Goal: Task Accomplishment & Management: Complete application form

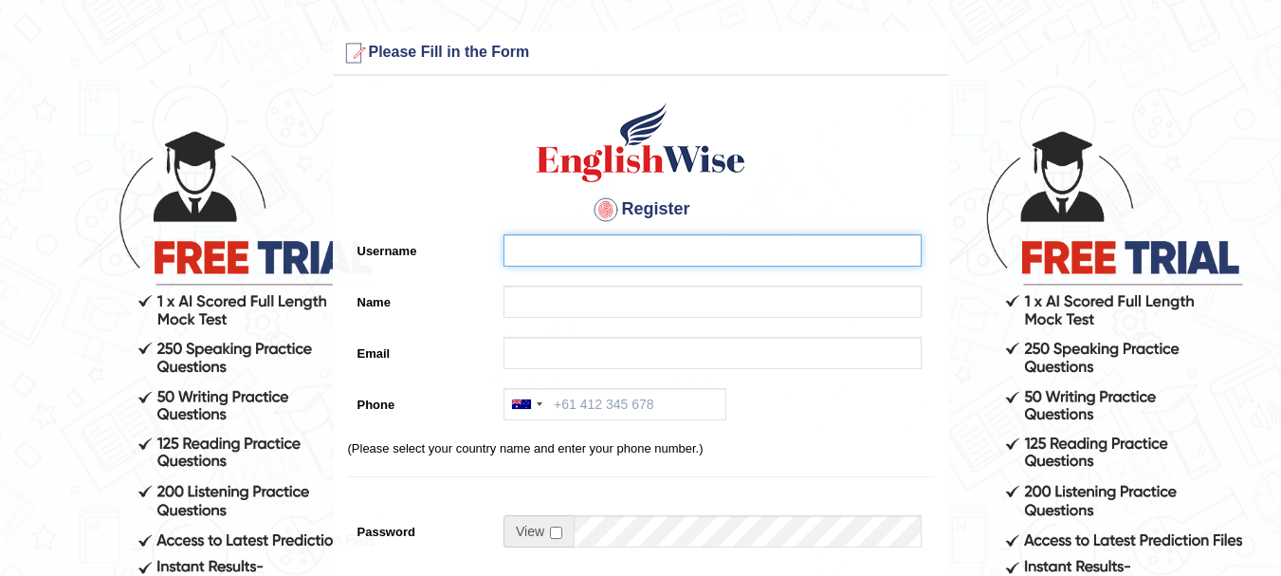
click at [669, 256] on input "Username" at bounding box center [712, 250] width 418 height 32
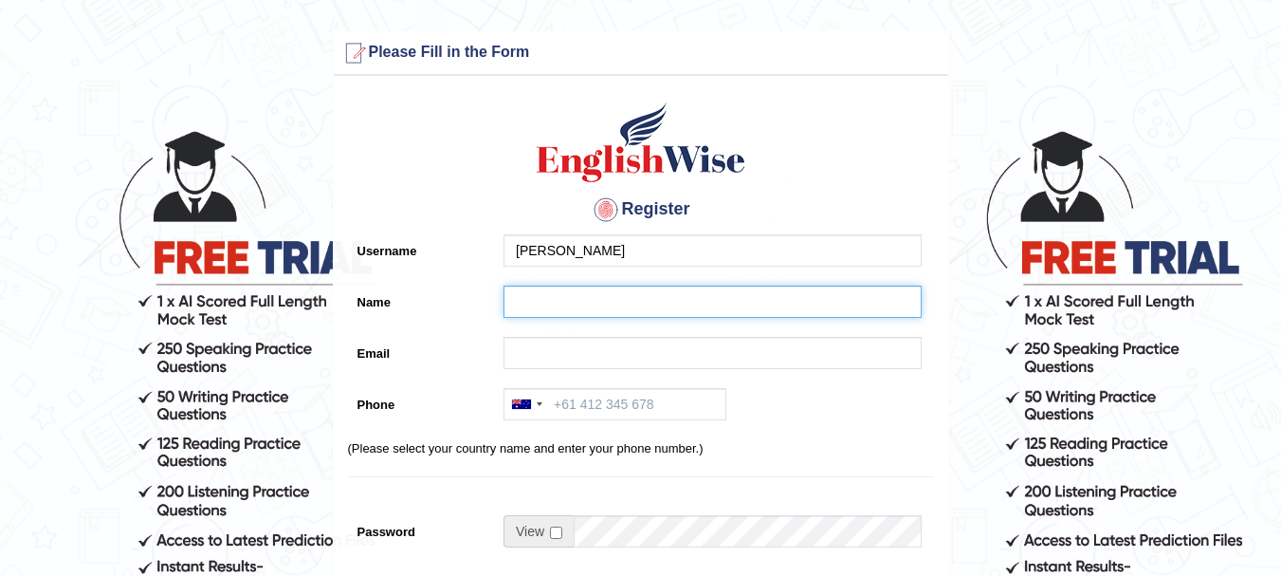
click at [650, 312] on input "Name" at bounding box center [712, 301] width 418 height 32
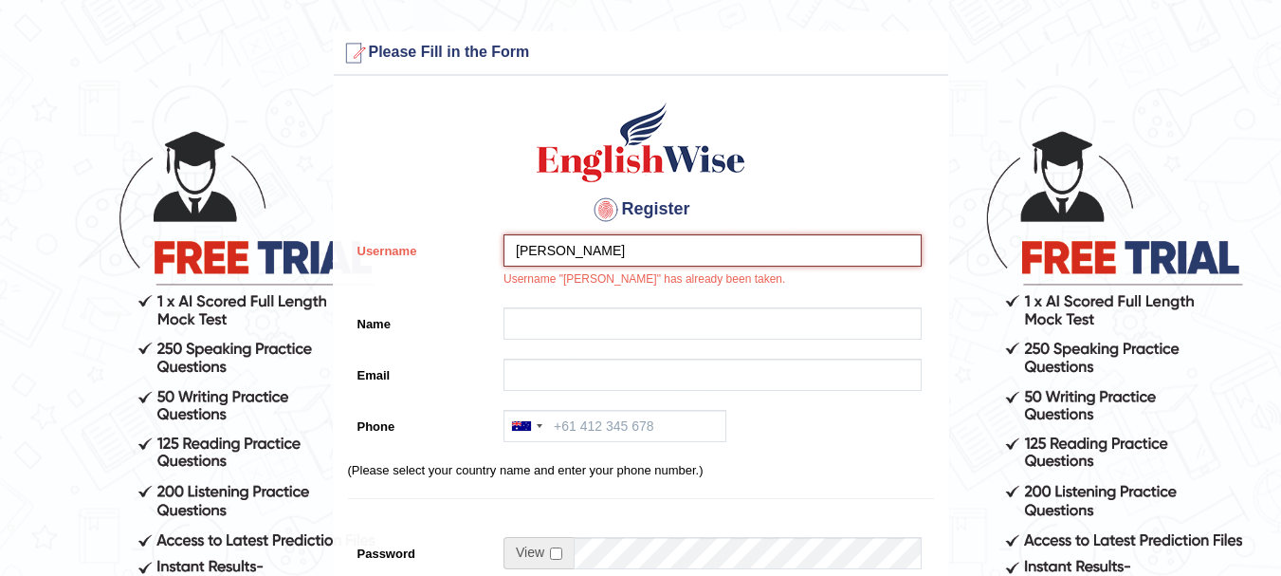
click at [671, 246] on input "KESHAV" at bounding box center [712, 250] width 418 height 32
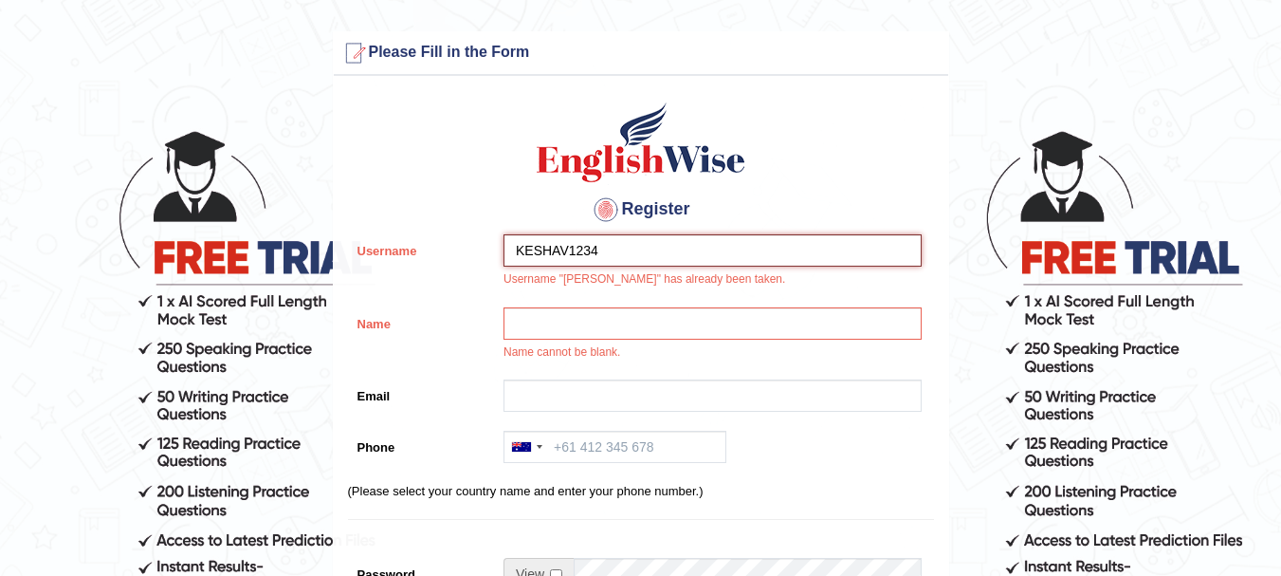
type input "KESHAV1234"
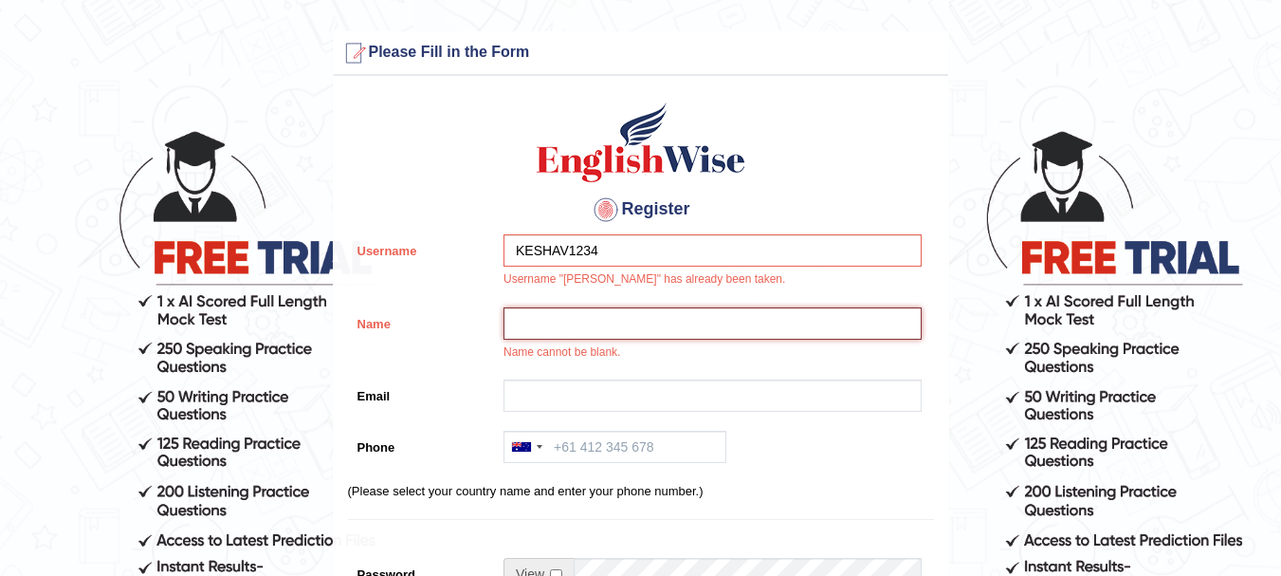
click at [668, 316] on input "Name" at bounding box center [712, 323] width 418 height 32
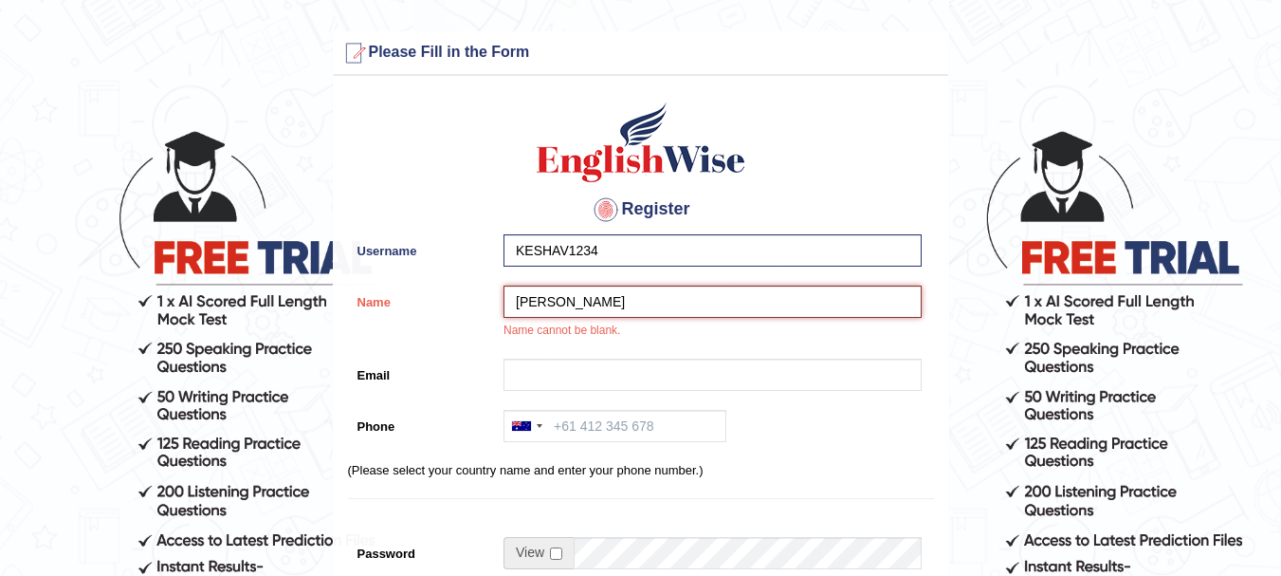
type input "Keshav"
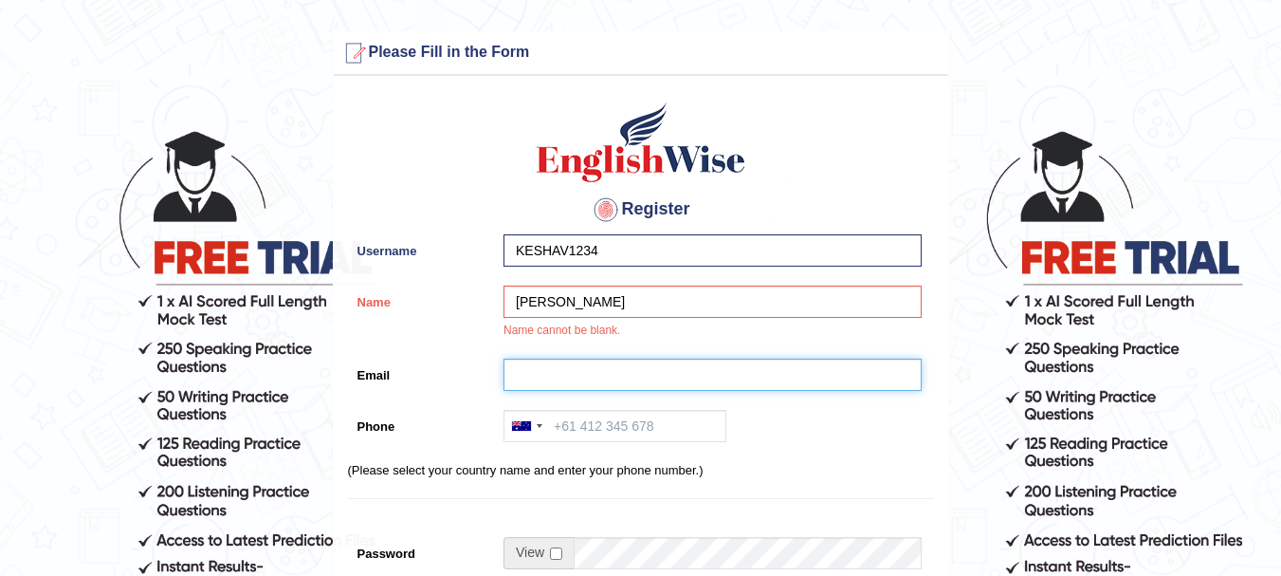
click at [651, 377] on input "Email" at bounding box center [712, 374] width 418 height 32
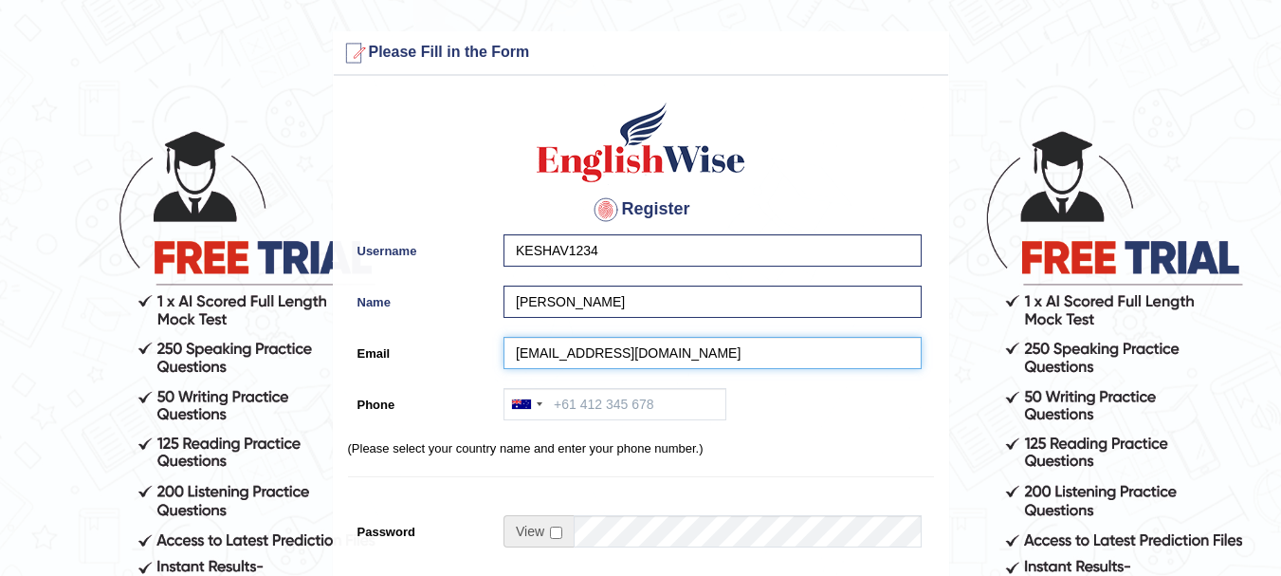
type input "keshavkeshri108@gmail.com"
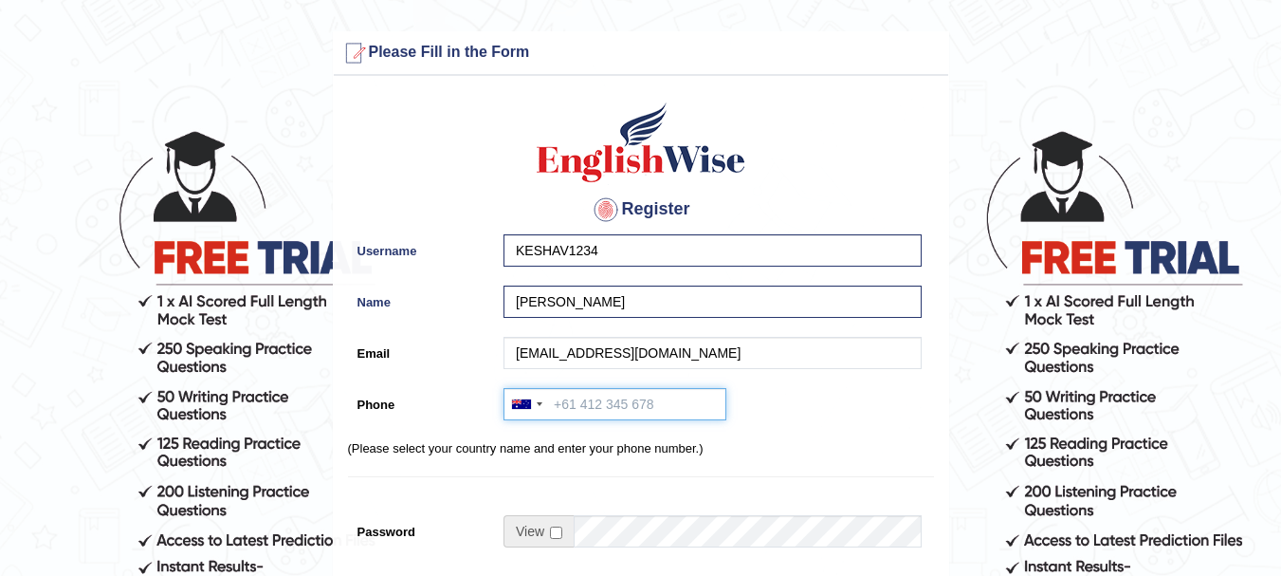
click at [649, 397] on input "Phone" at bounding box center [614, 404] width 223 height 32
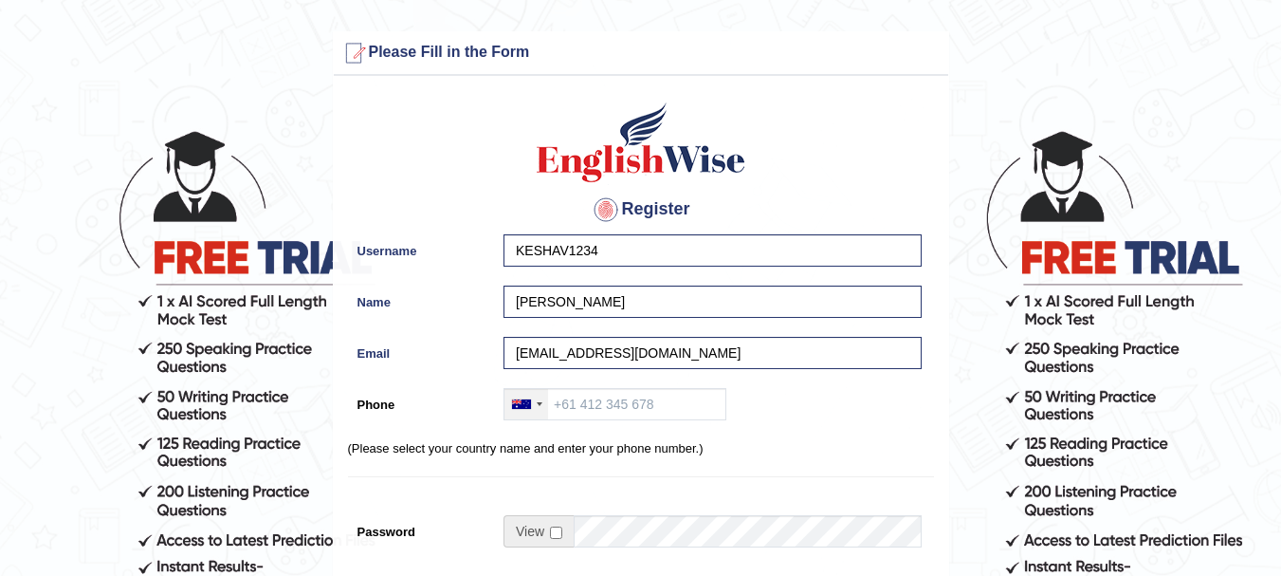
click at [520, 411] on div at bounding box center [526, 404] width 44 height 30
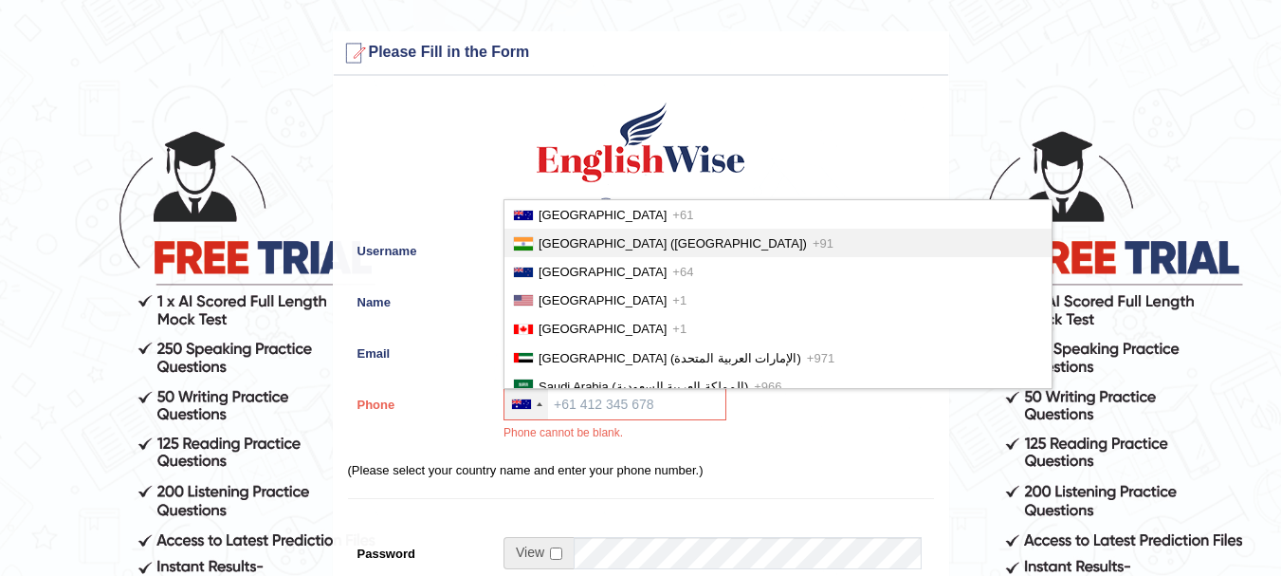
click at [586, 248] on span "India (भारत)" at bounding box center [673, 243] width 268 height 14
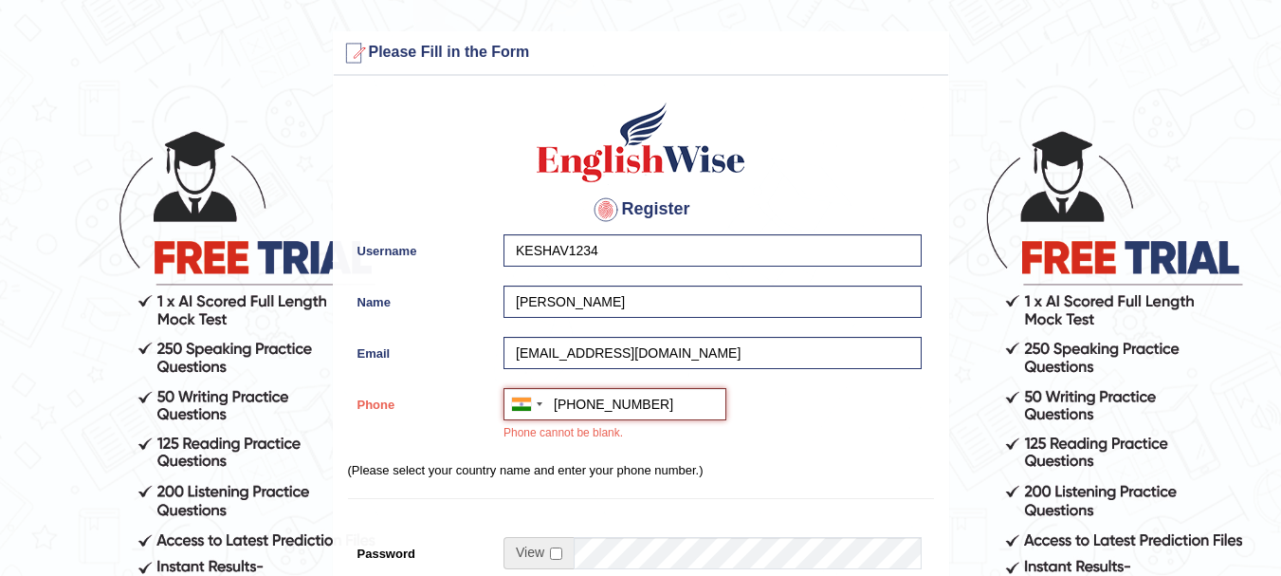
type input "+917348880885"
click at [790, 396] on div "Australia +61 India (भारत) +91 New Zealand +64 United States +1 Canada +1 Unite…" at bounding box center [708, 420] width 428 height 64
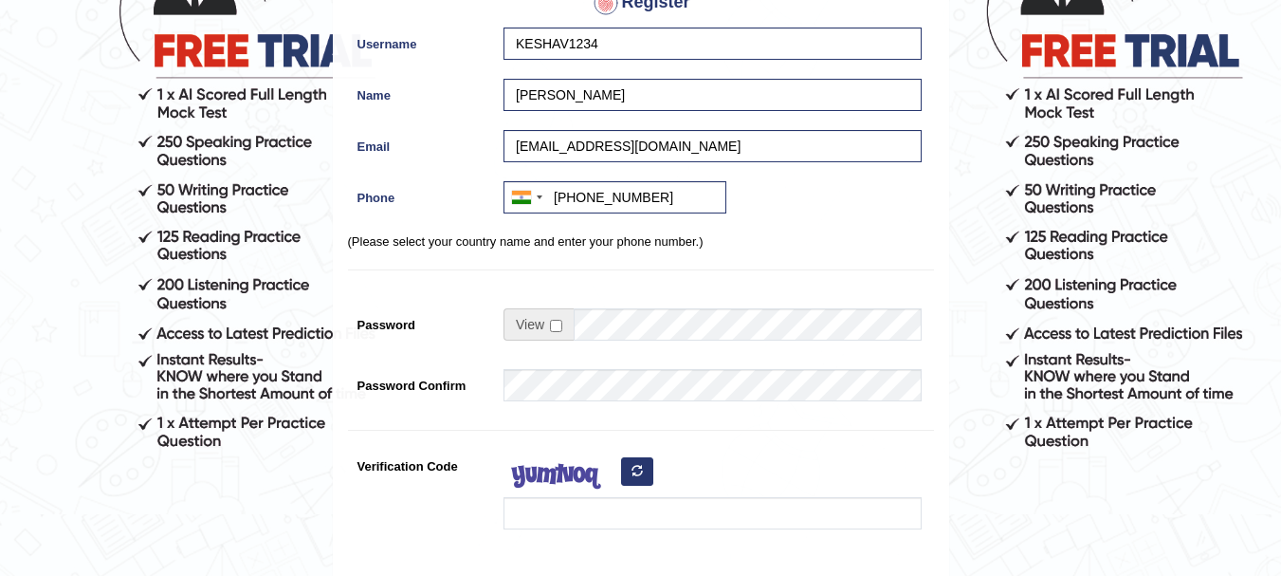
scroll to position [284, 0]
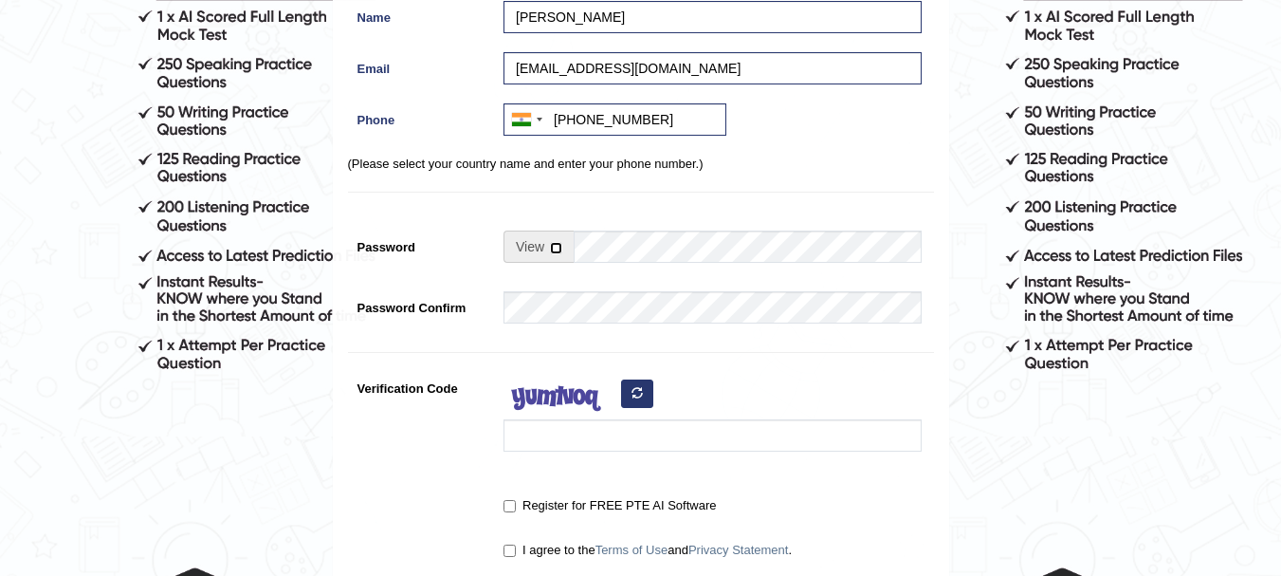
click at [558, 243] on input "checkbox" at bounding box center [556, 248] width 12 height 12
checkbox input "true"
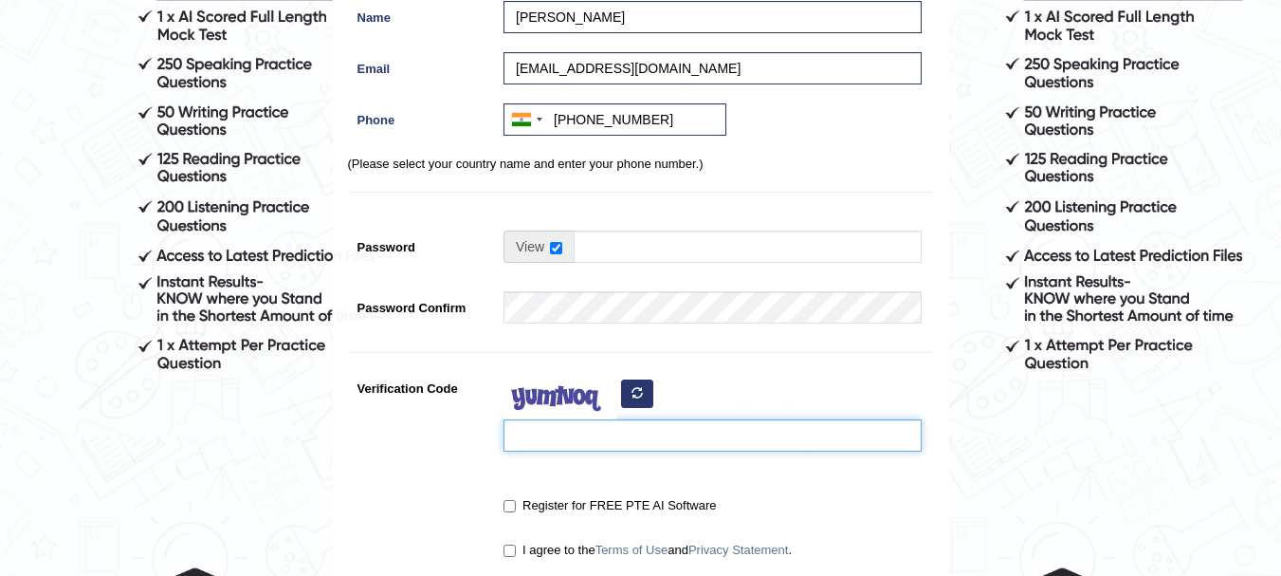
click at [637, 439] on input "Verification Code" at bounding box center [712, 435] width 418 height 32
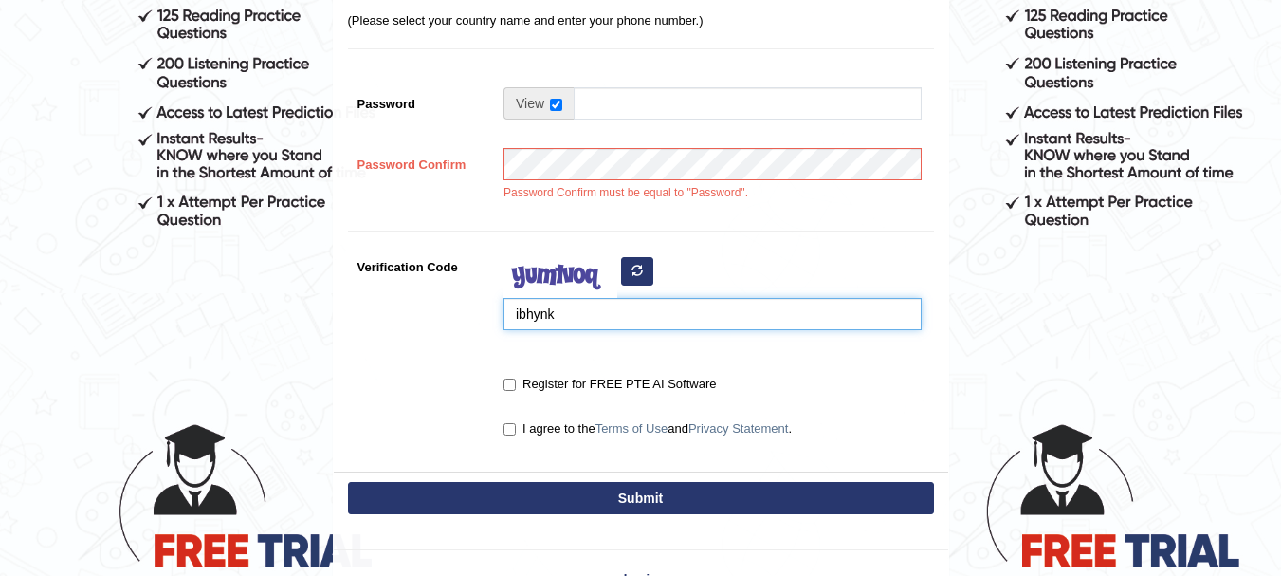
scroll to position [449, 0]
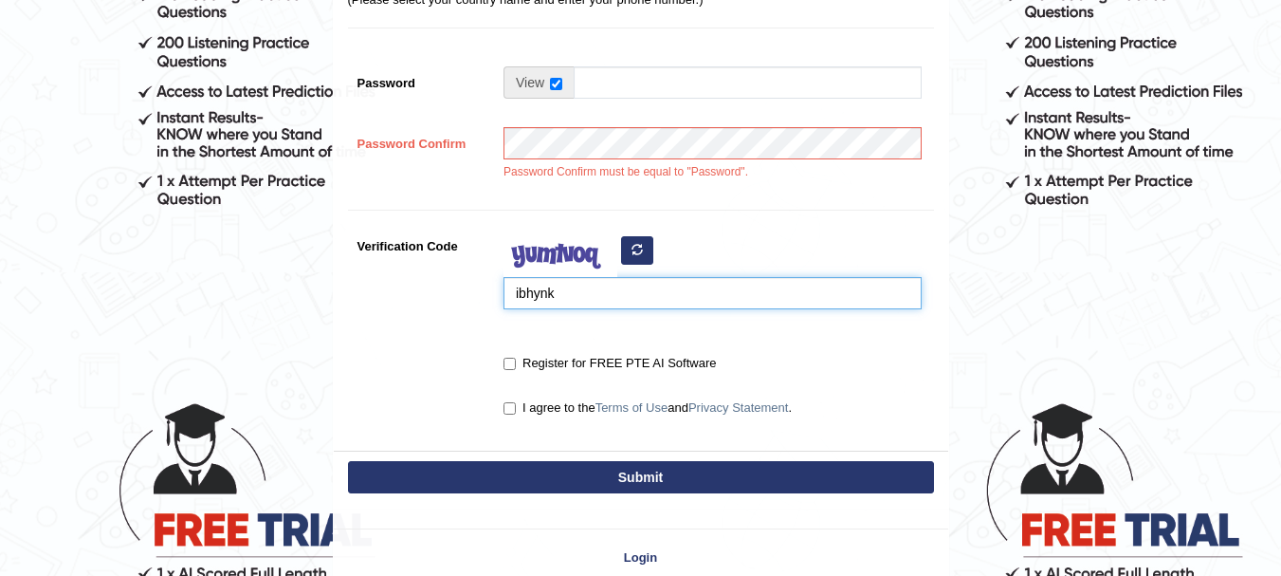
type input "ibhynk"
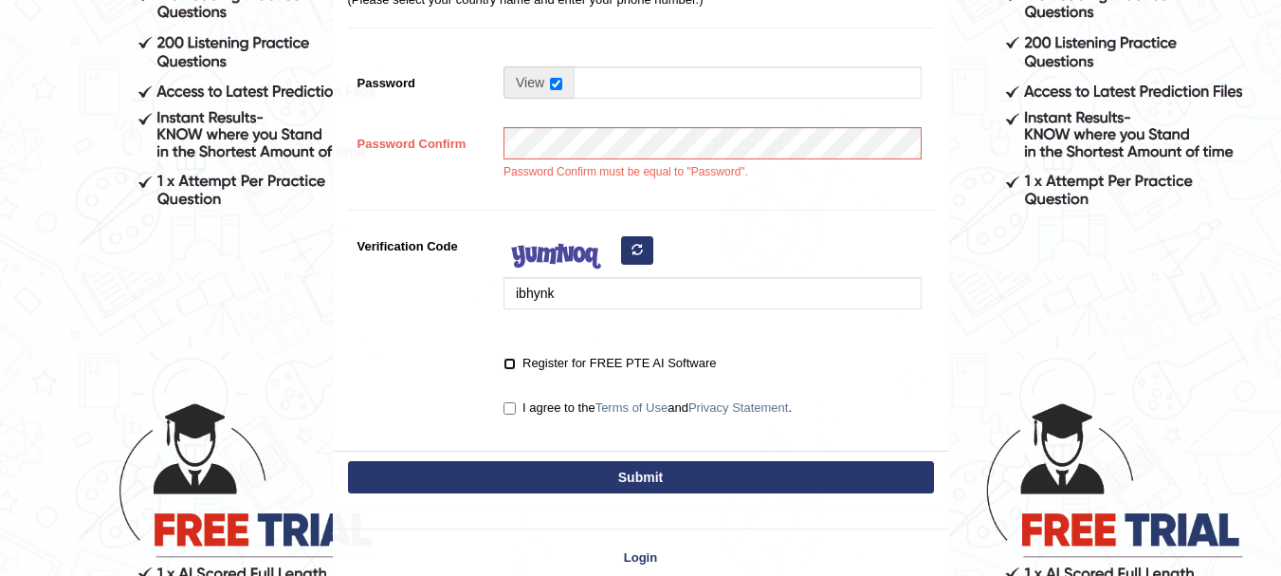
click at [505, 362] on input "Register for FREE PTE AI Software" at bounding box center [509, 363] width 12 height 12
checkbox input "true"
click at [514, 411] on input "I agree to the Terms of Use and Privacy Statement ." at bounding box center [509, 408] width 12 height 12
checkbox input "true"
click at [529, 477] on button "Submit" at bounding box center [641, 477] width 586 height 32
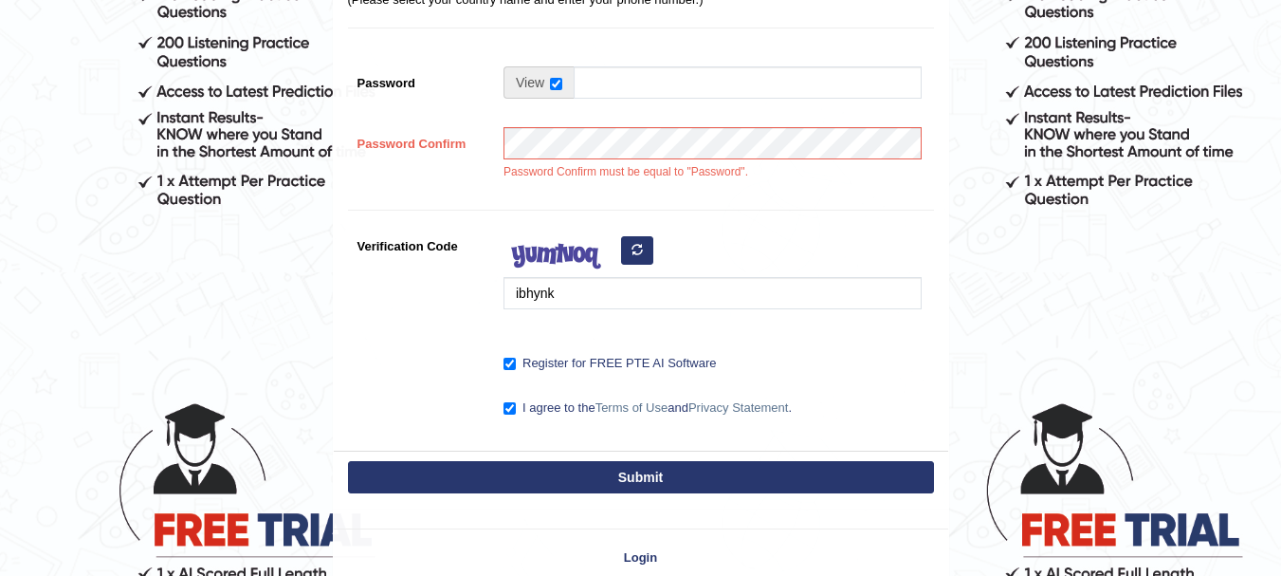
scroll to position [522, 0]
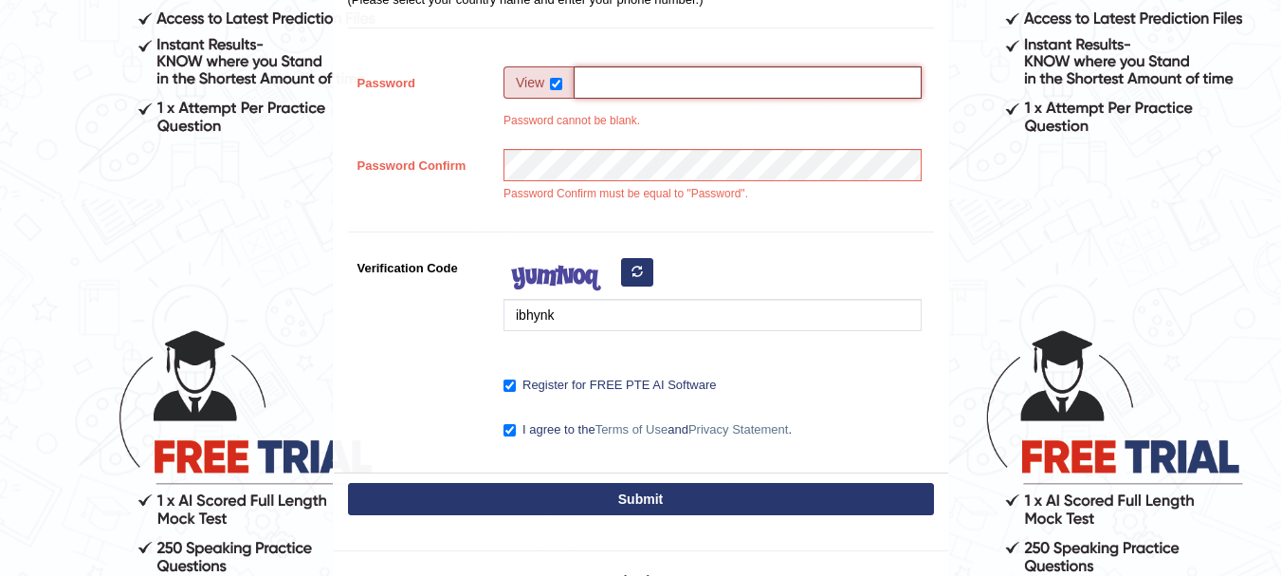
click at [587, 86] on input "Password" at bounding box center [748, 82] width 348 height 32
type input "Keshav@12345"
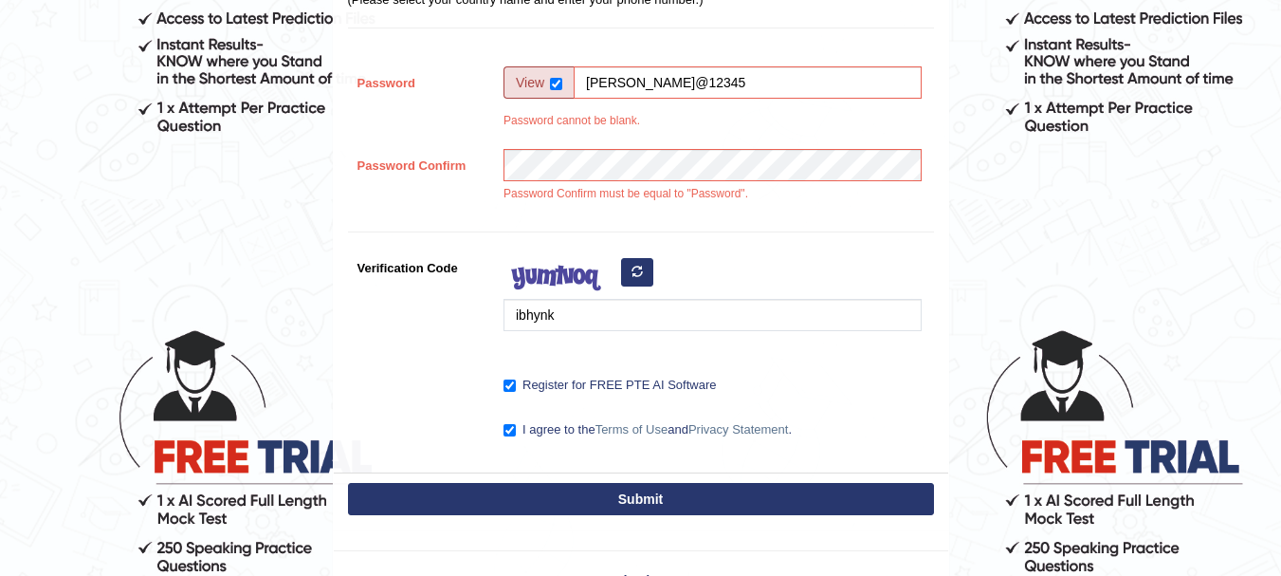
click at [625, 497] on button "Submit" at bounding box center [641, 499] width 586 height 32
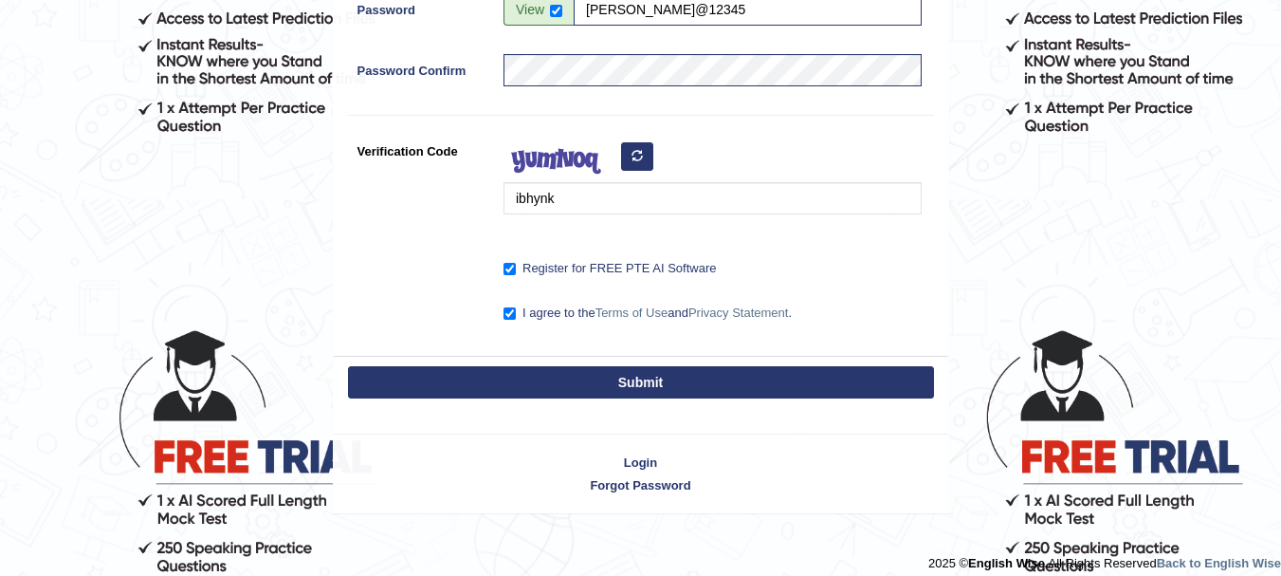
scroll to position [449, 0]
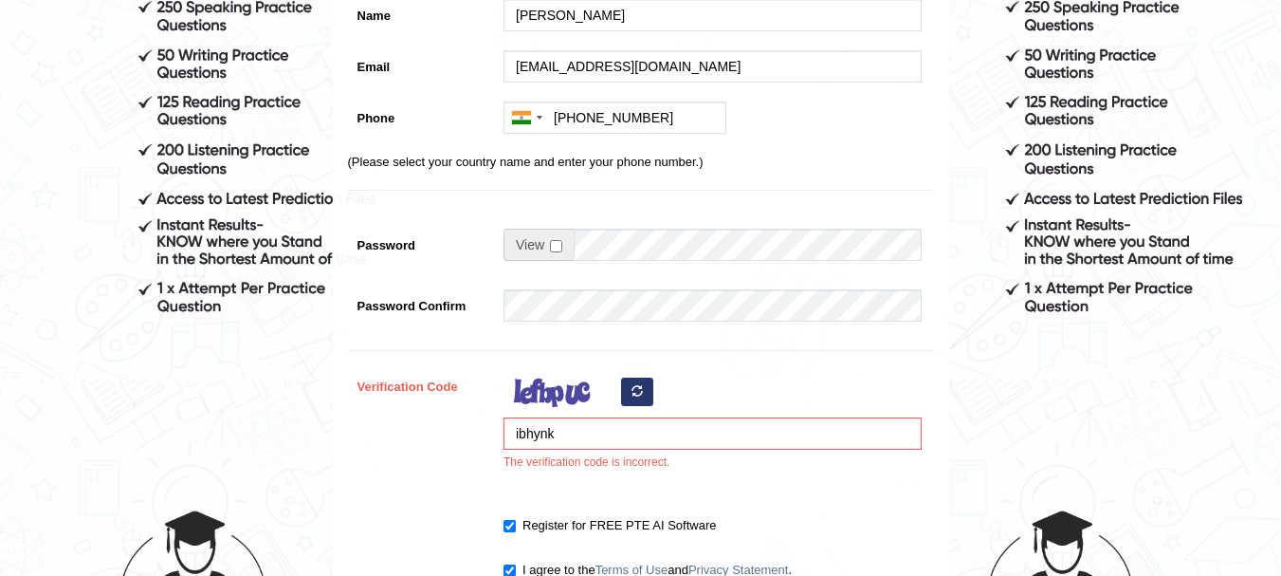
scroll to position [451, 0]
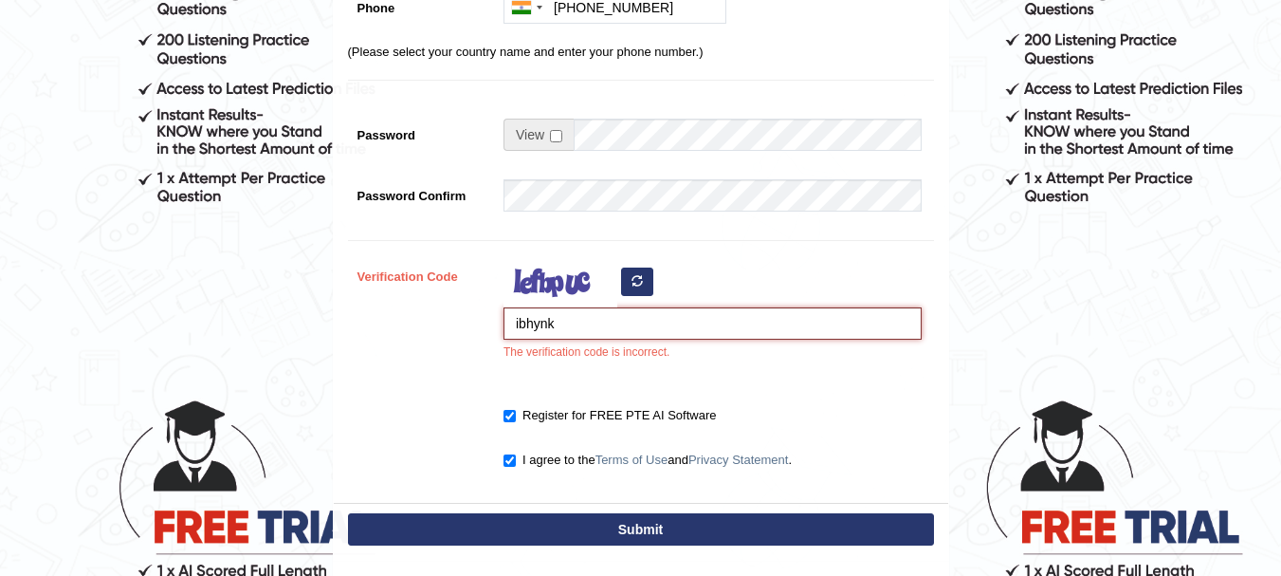
click at [686, 327] on input "ibhynk" at bounding box center [712, 323] width 418 height 32
click at [639, 286] on icon "button" at bounding box center [637, 280] width 11 height 11
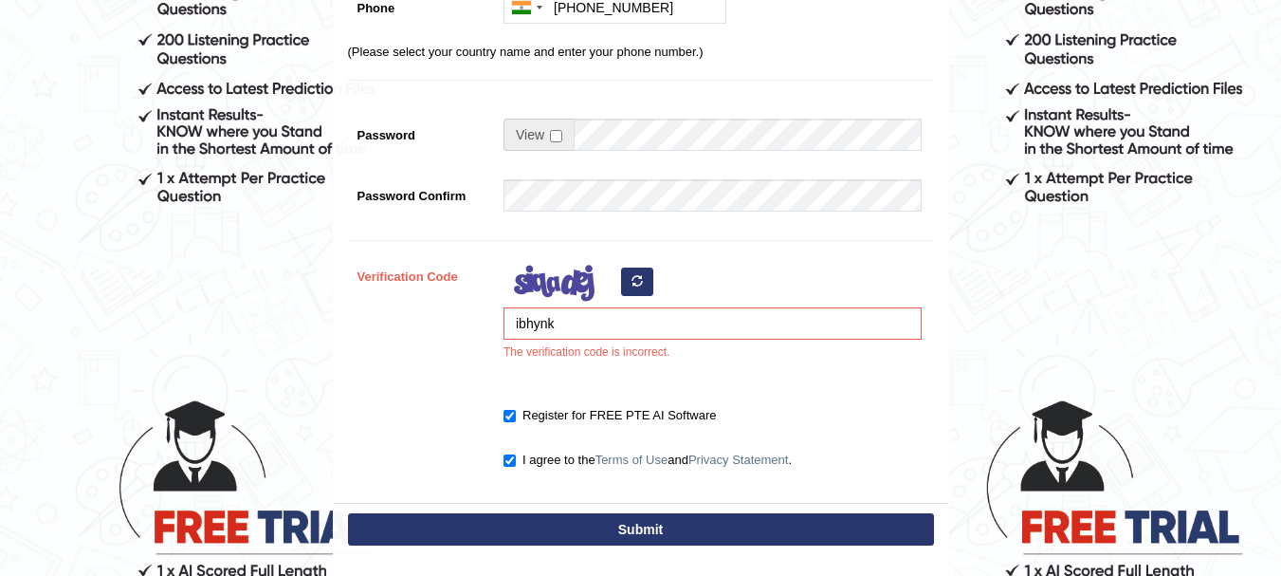
click at [630, 307] on div "ibhynk The verification code is incorrect." at bounding box center [708, 315] width 428 height 111
click at [627, 326] on input "ibhynk" at bounding box center [712, 323] width 418 height 32
type input "w"
type input "xegisi"
click at [622, 522] on button "Submit" at bounding box center [641, 529] width 586 height 32
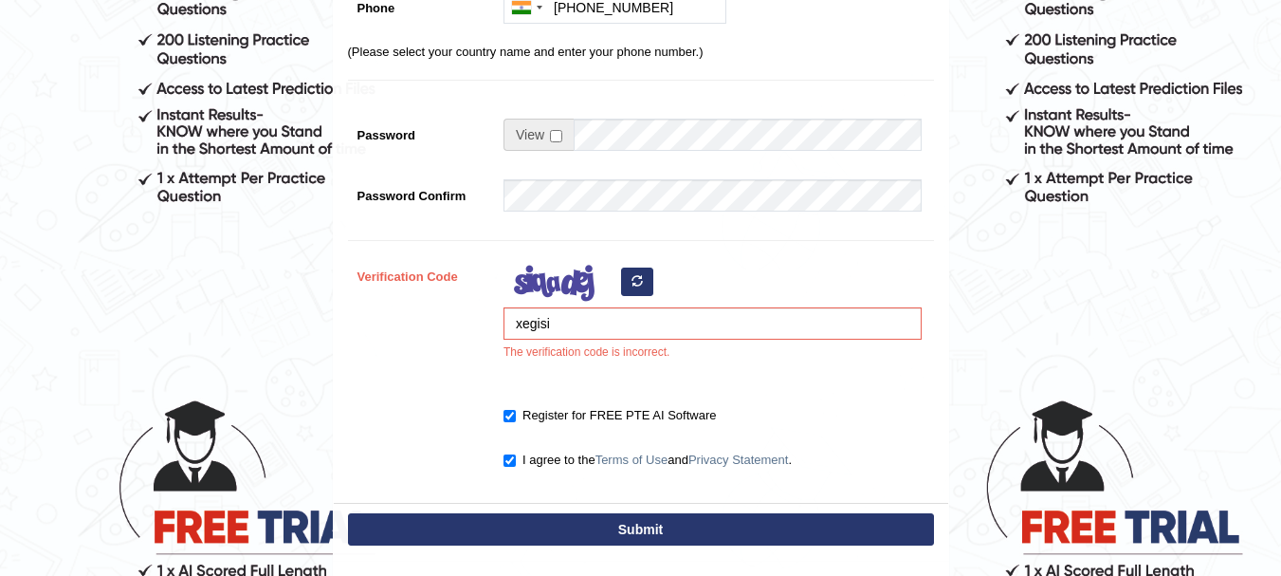
type input "+917348880885"
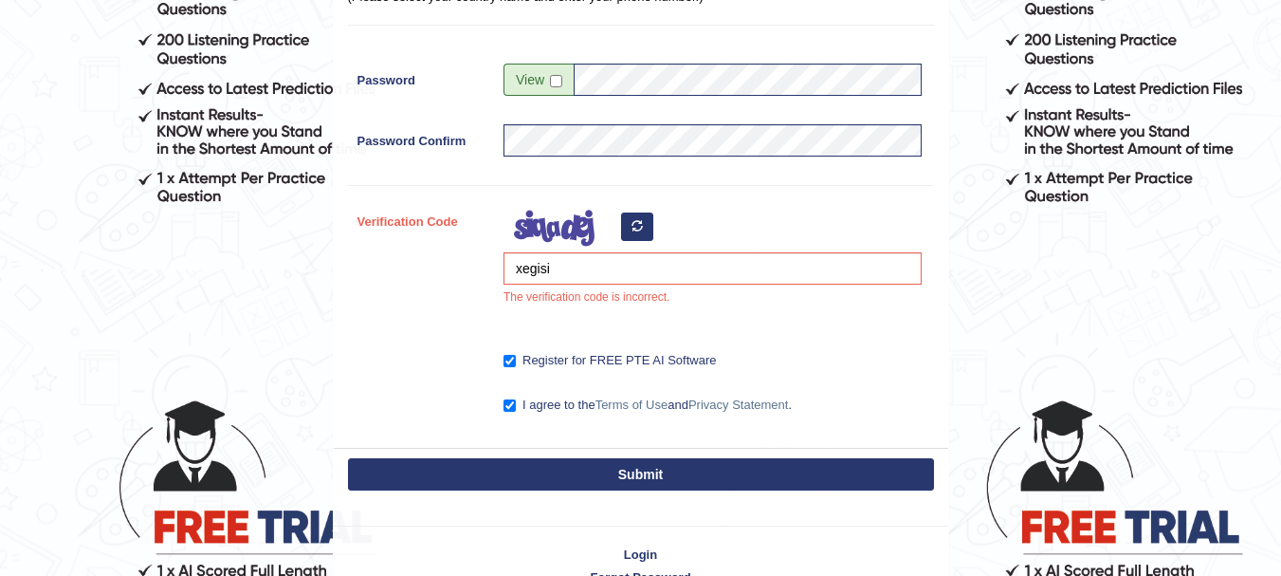
scroll to position [396, 0]
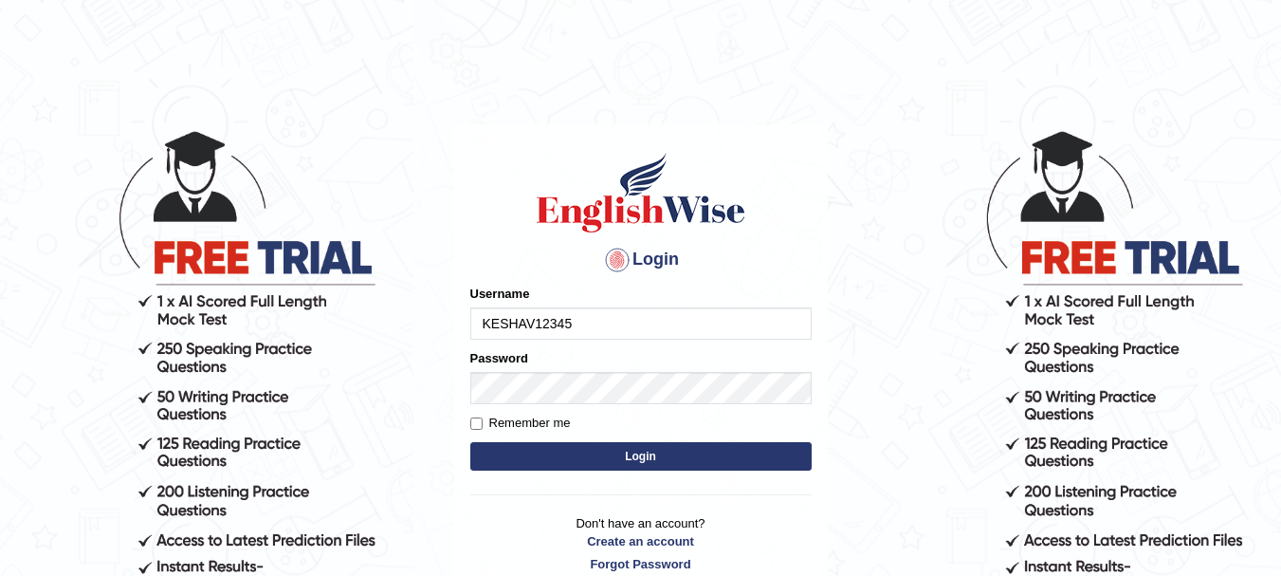
type input "KESHAV12345"
click at [556, 446] on button "Login" at bounding box center [640, 456] width 341 height 28
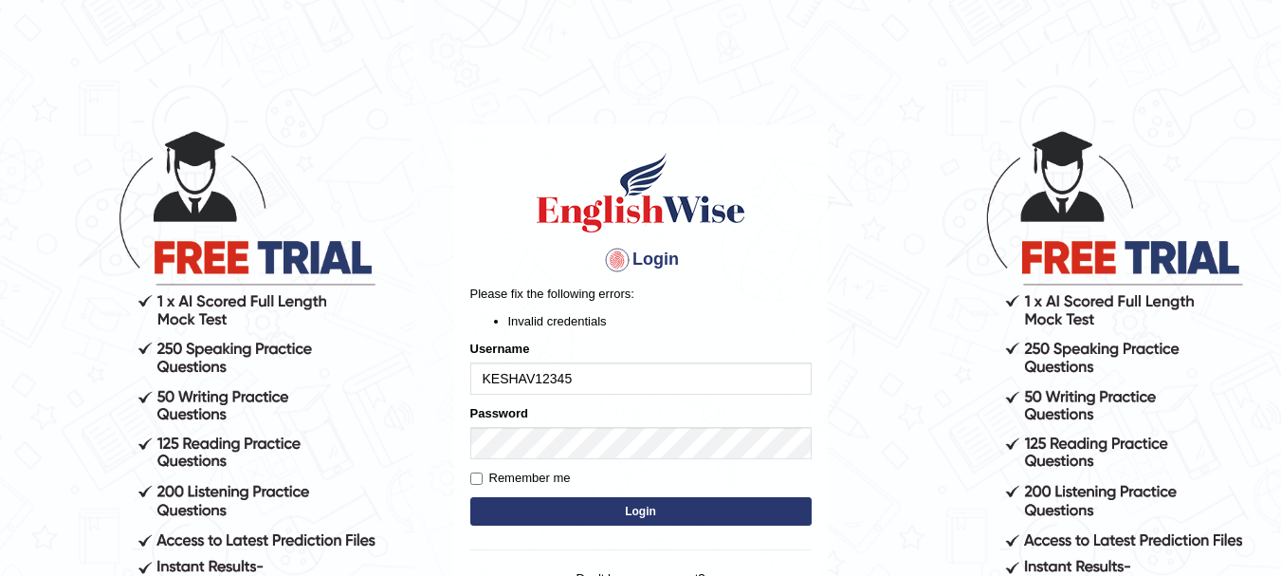
click at [575, 378] on input "KESHAV12345" at bounding box center [640, 378] width 341 height 32
type input "KESHAV12345"
click at [617, 503] on button "Login" at bounding box center [640, 511] width 341 height 28
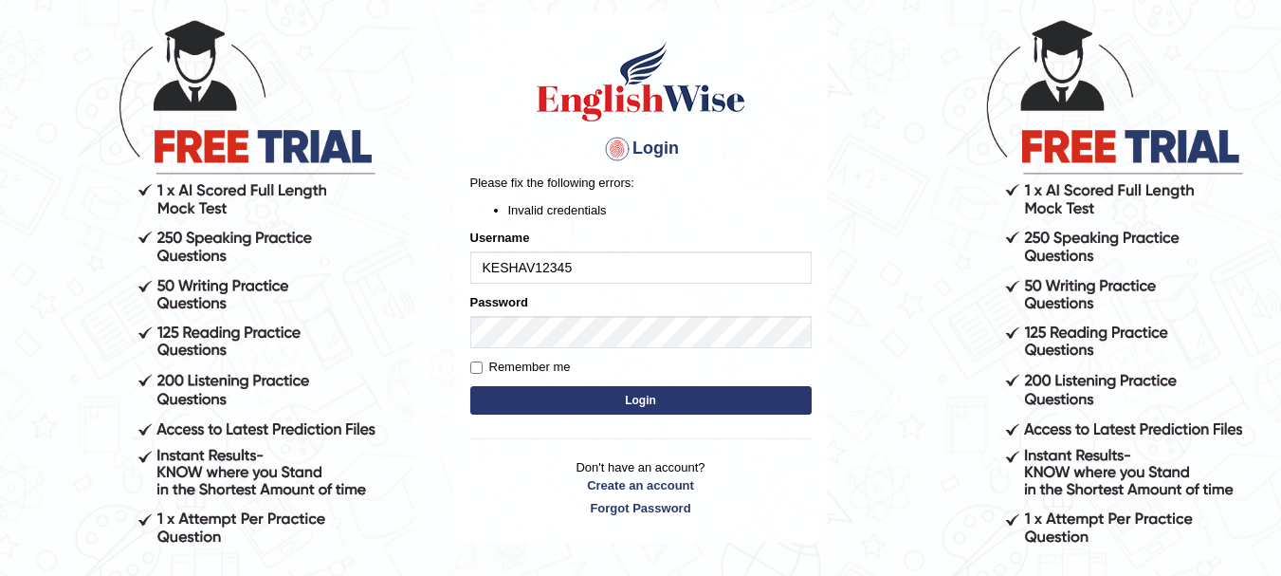
scroll to position [7, 0]
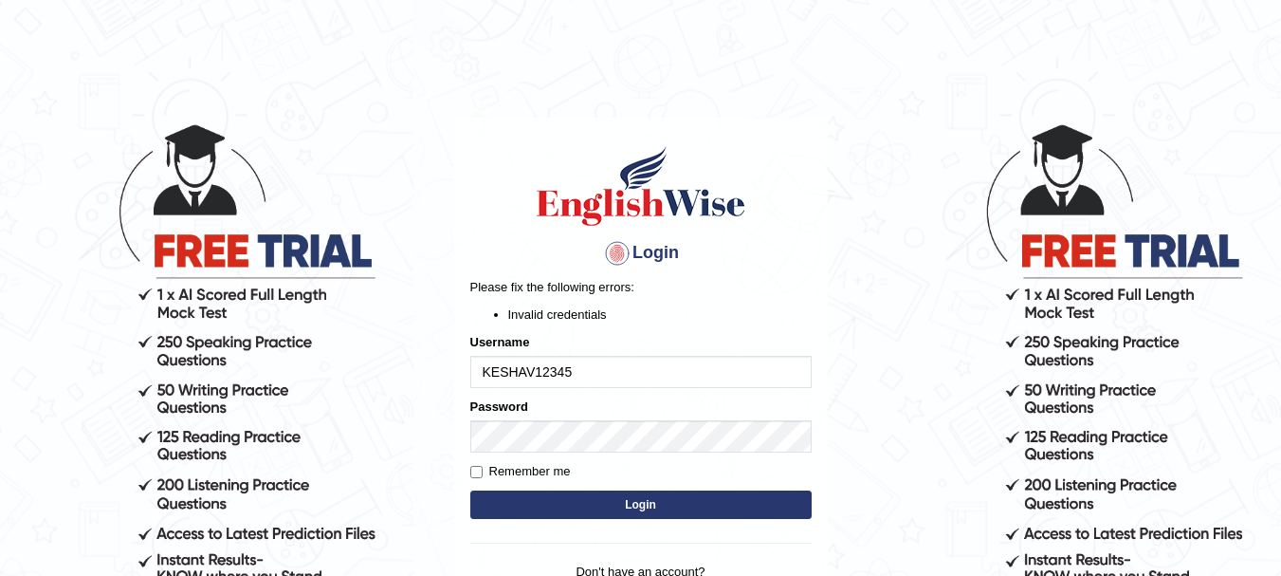
click at [583, 380] on input "KESHAV12345" at bounding box center [640, 372] width 341 height 32
click at [538, 371] on input "KESHAV12345" at bounding box center [640, 372] width 341 height 32
click at [600, 381] on input "Keshav12345" at bounding box center [640, 372] width 341 height 32
type input "Keshav"
click at [545, 512] on button "Login" at bounding box center [640, 504] width 341 height 28
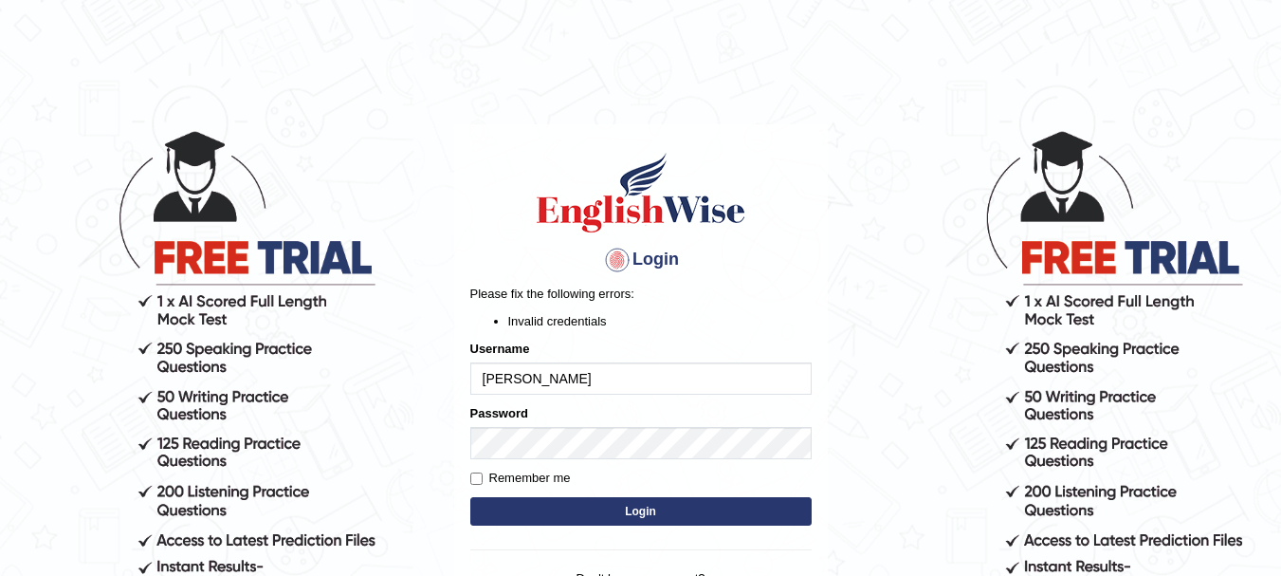
click at [557, 383] on input "[PERSON_NAME]" at bounding box center [640, 378] width 341 height 32
type input "KESHAV123"
click at [470, 497] on button "Login" at bounding box center [640, 511] width 341 height 28
click at [574, 371] on input "KESHAV123" at bounding box center [640, 378] width 341 height 32
type input "KESHAV12345"
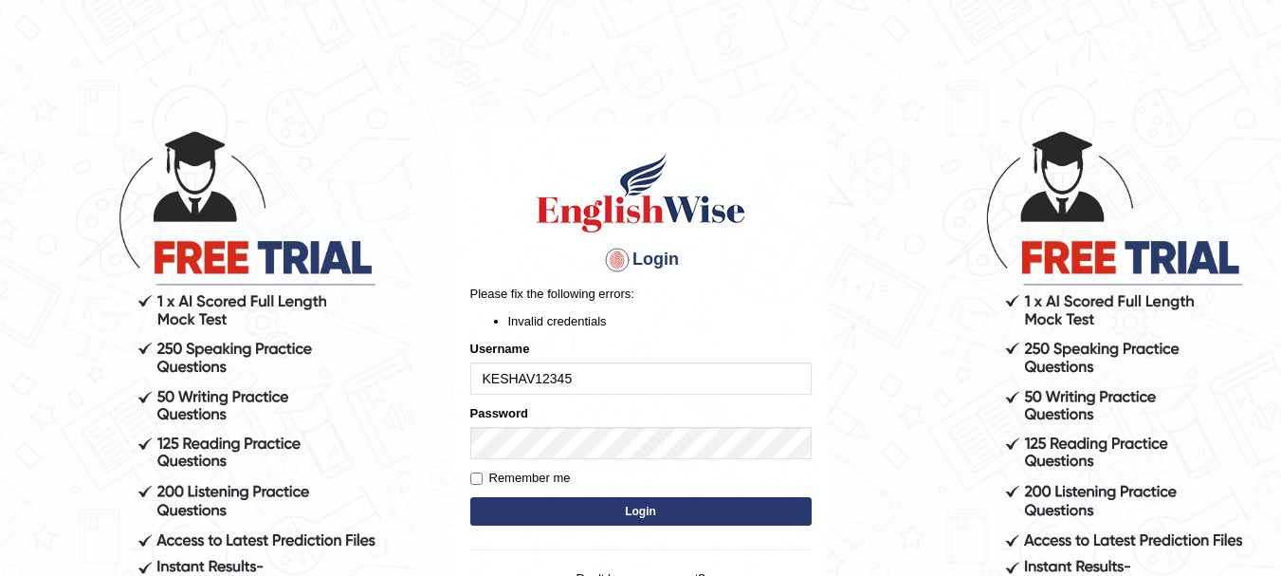
click at [470, 497] on button "Login" at bounding box center [640, 511] width 341 height 28
